Goal: Task Accomplishment & Management: Manage account settings

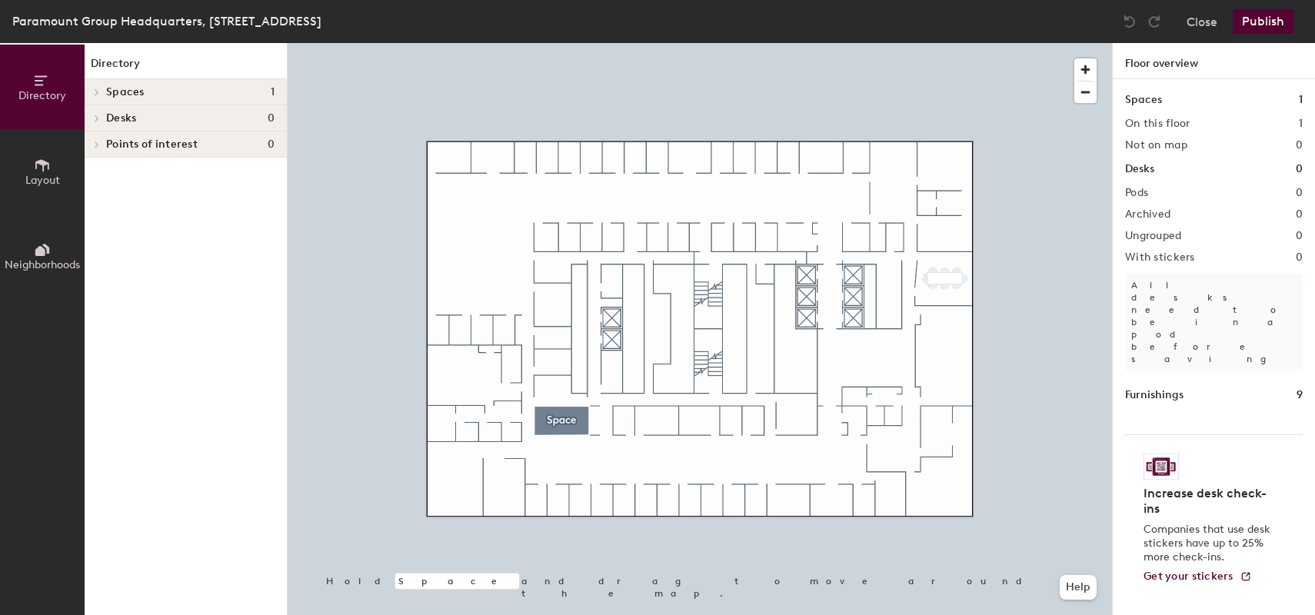
click at [54, 171] on button "Layout" at bounding box center [42, 171] width 85 height 85
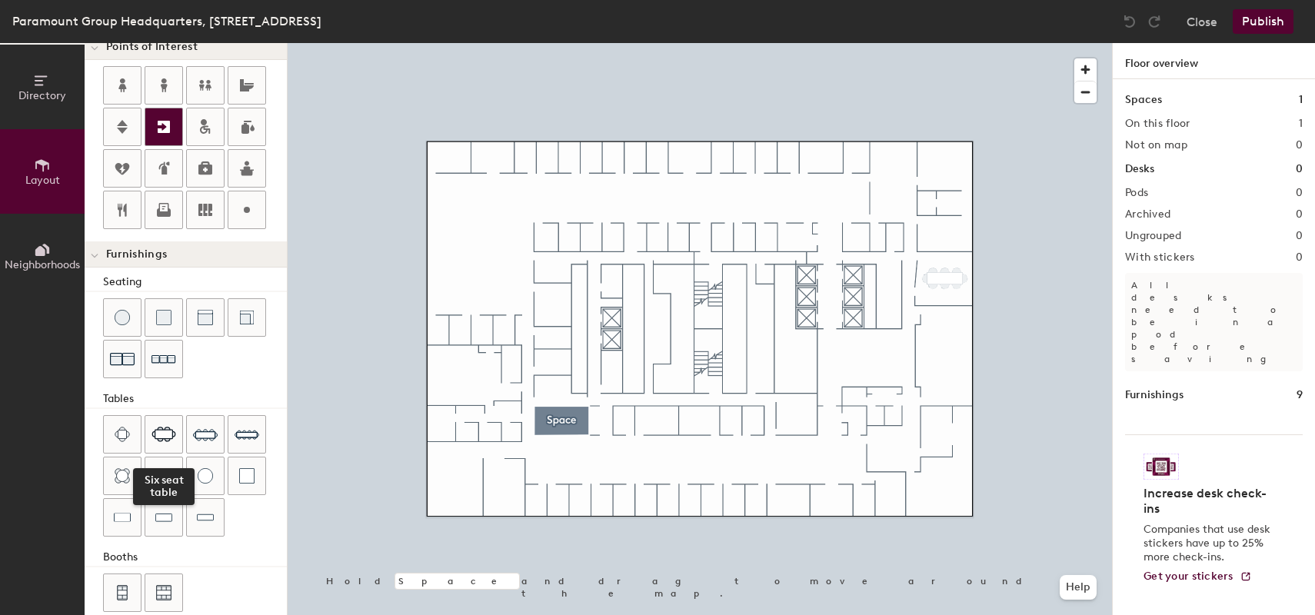
scroll to position [345, 0]
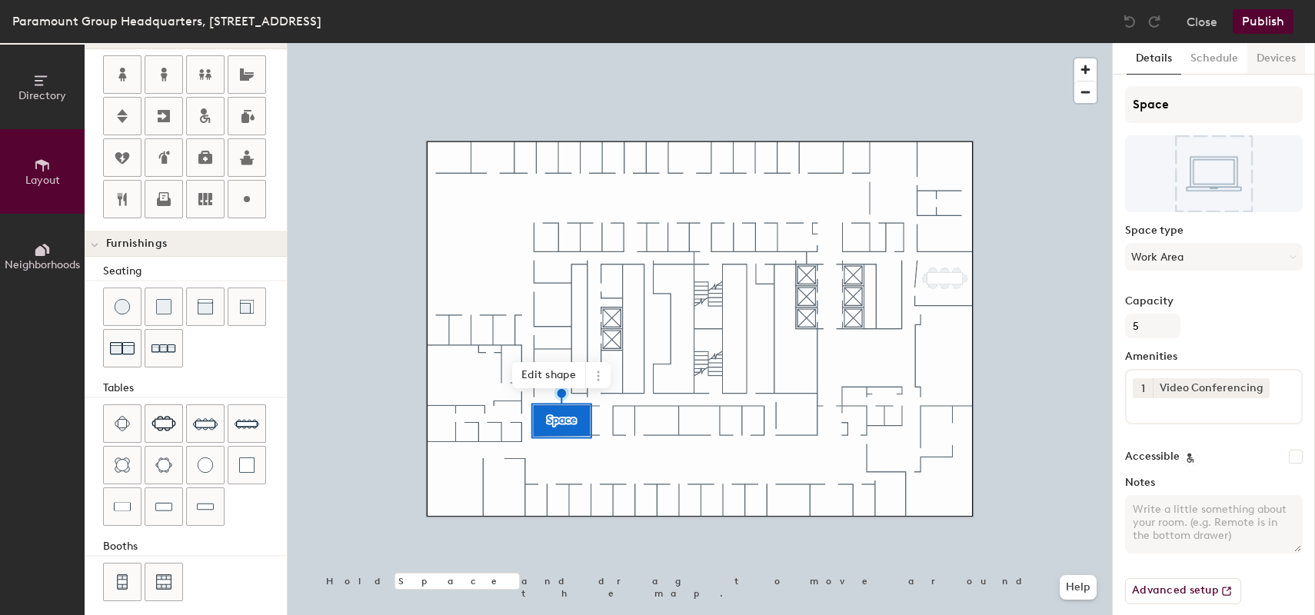
click at [1270, 54] on button "Devices" at bounding box center [1276, 59] width 58 height 32
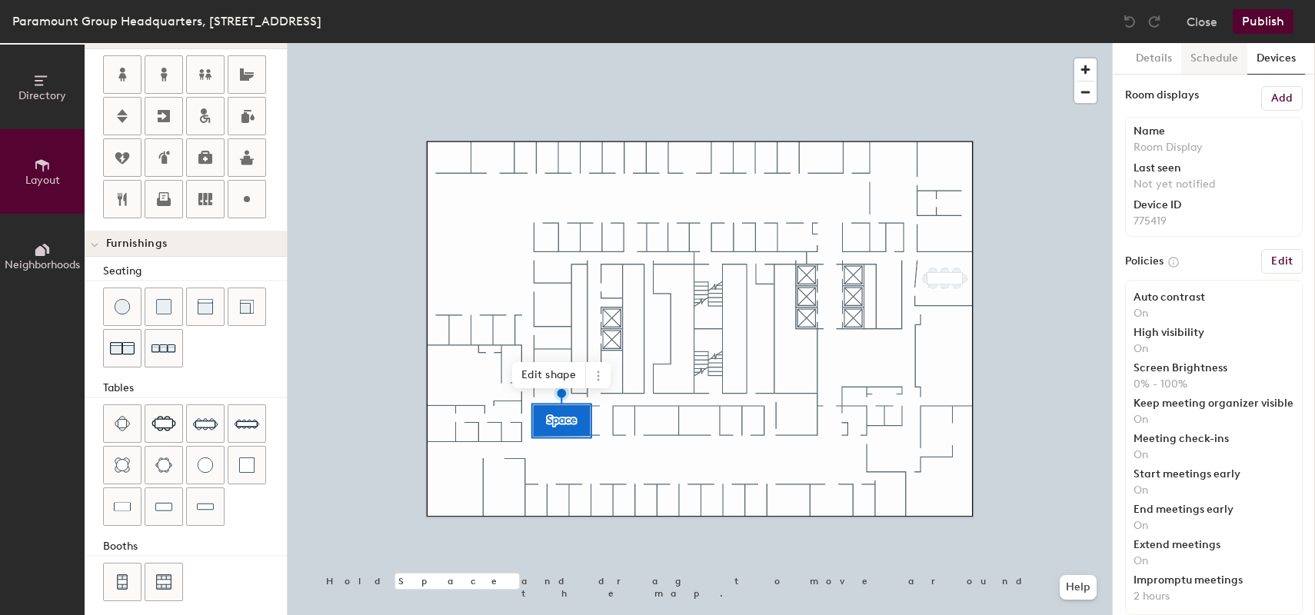
click at [1194, 60] on button "Schedule" at bounding box center [1214, 59] width 66 height 32
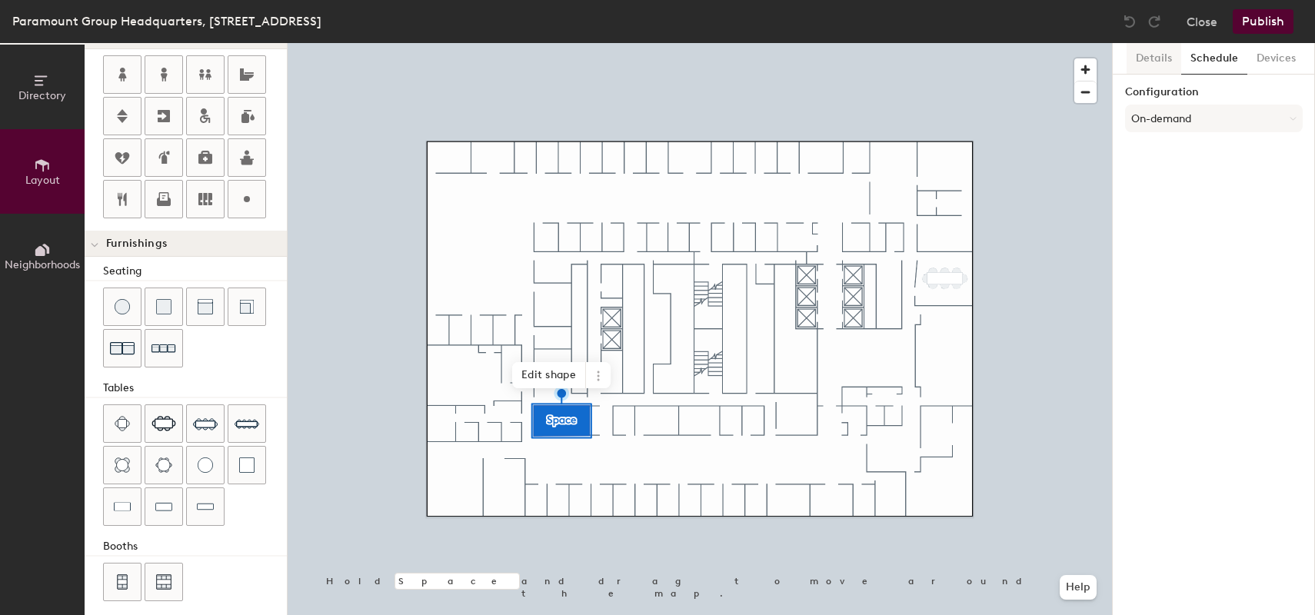
click at [1167, 59] on button "Details" at bounding box center [1153, 59] width 55 height 32
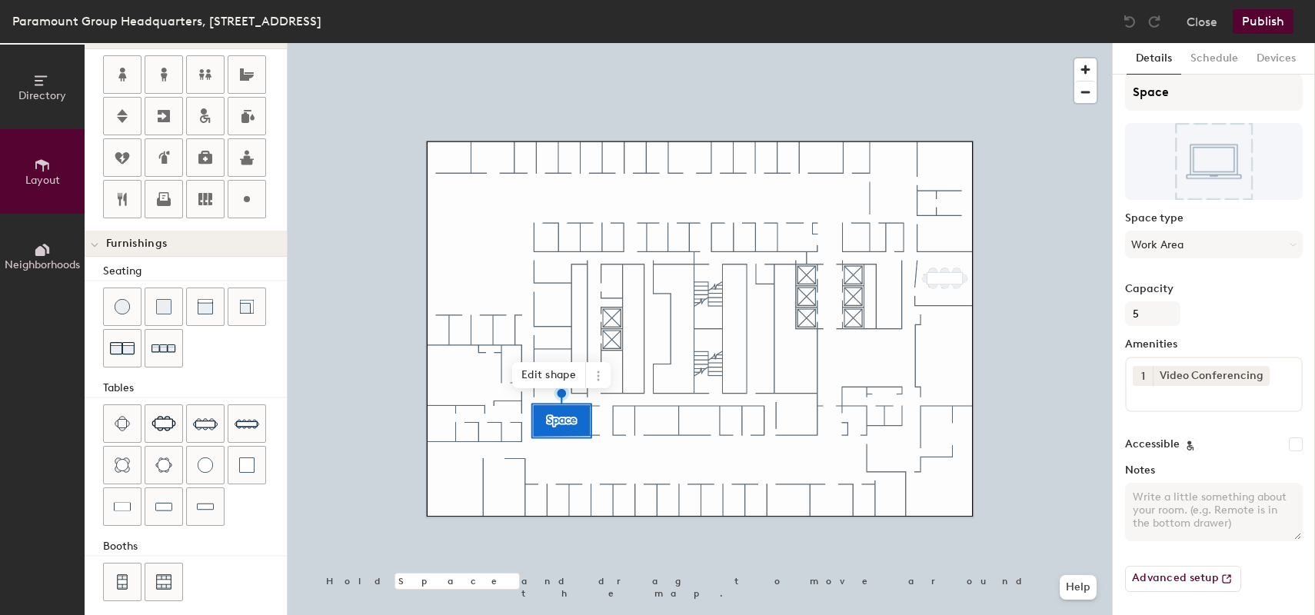
scroll to position [14, 0]
click at [1209, 29] on button "Close" at bounding box center [1201, 21] width 31 height 25
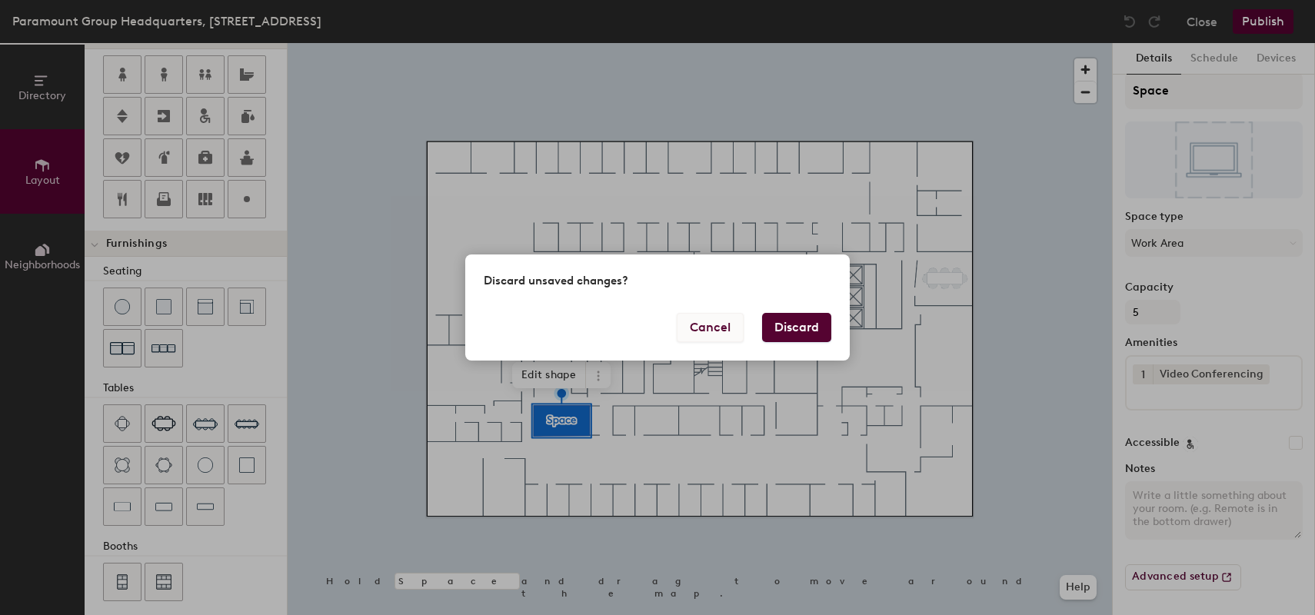
click at [713, 322] on button "Cancel" at bounding box center [710, 327] width 67 height 29
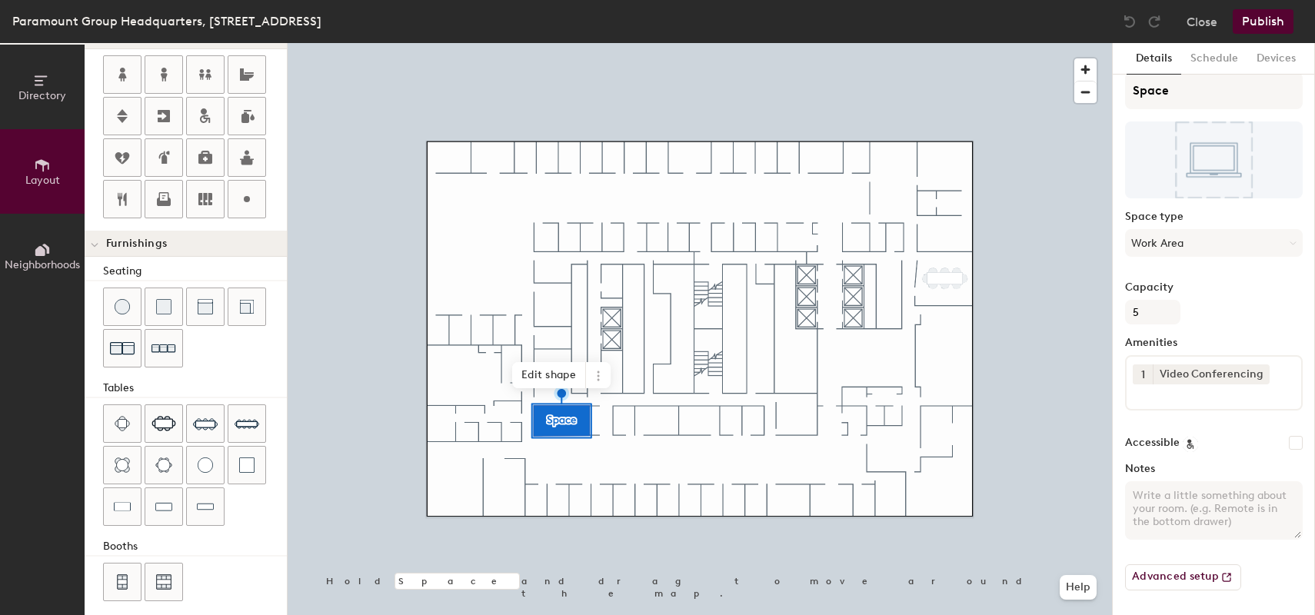
click at [1267, 35] on div "Paramount Group Headquarters, [STREET_ADDRESS] Close Publish" at bounding box center [657, 21] width 1315 height 43
click at [1269, 18] on button "Publish" at bounding box center [1262, 21] width 61 height 25
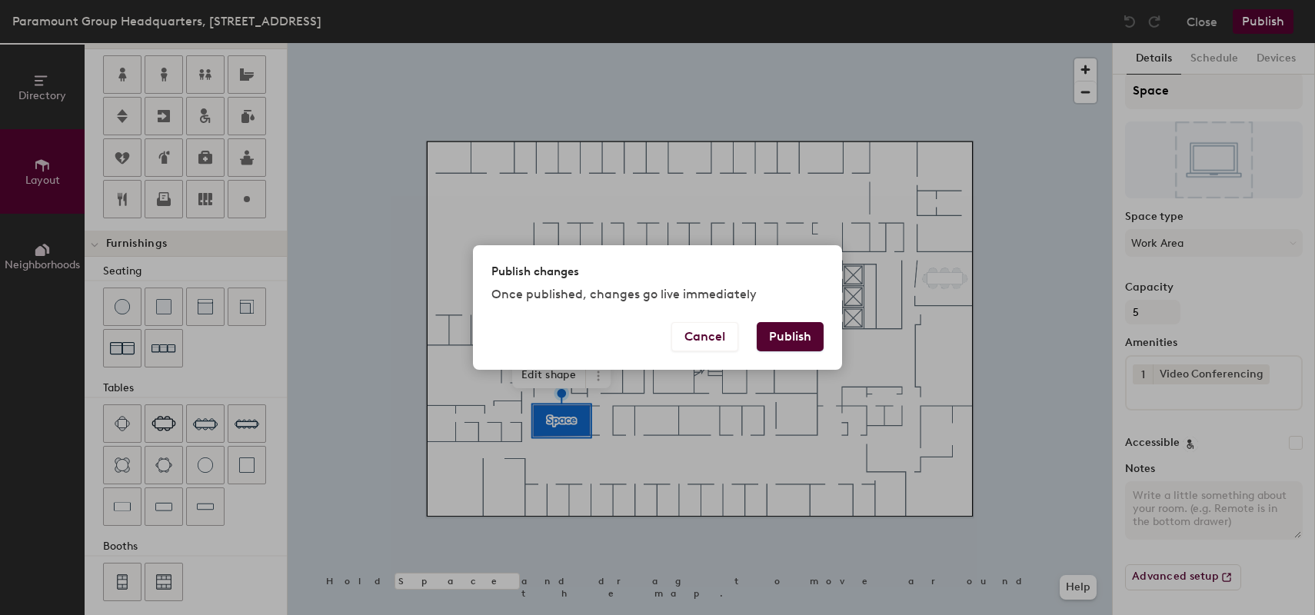
click at [783, 350] on button "Publish" at bounding box center [790, 336] width 67 height 29
type input "20"
